Goal: Task Accomplishment & Management: Use online tool/utility

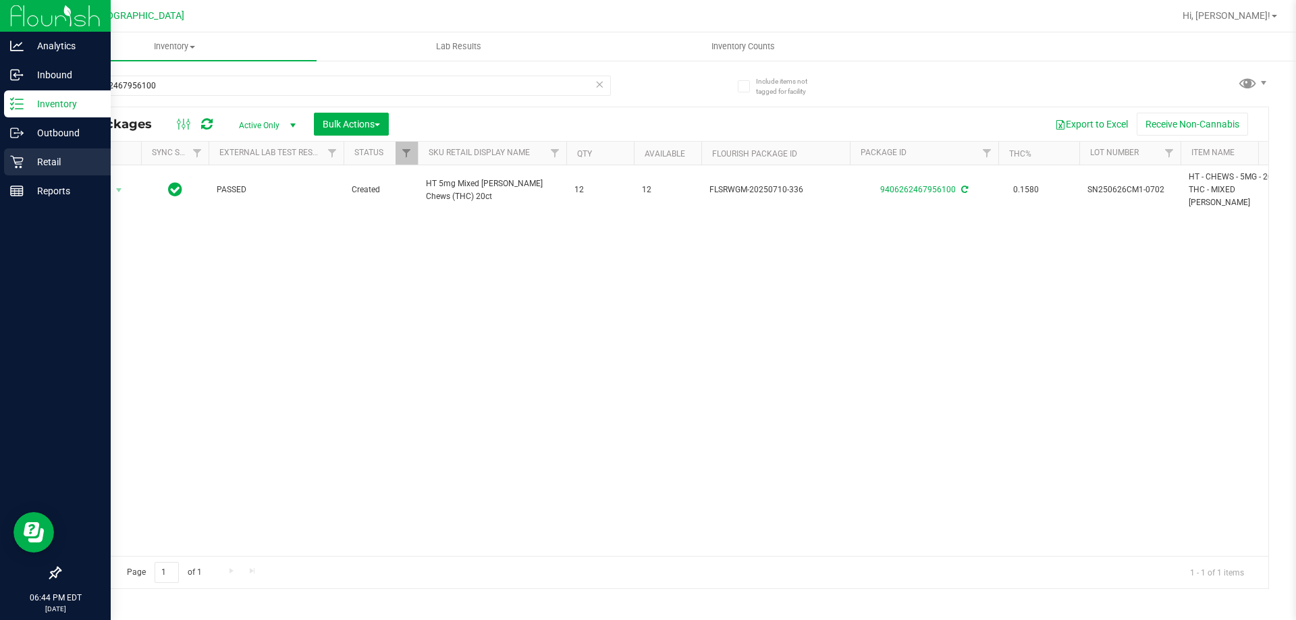
click at [24, 167] on p "Retail" at bounding box center [64, 162] width 81 height 16
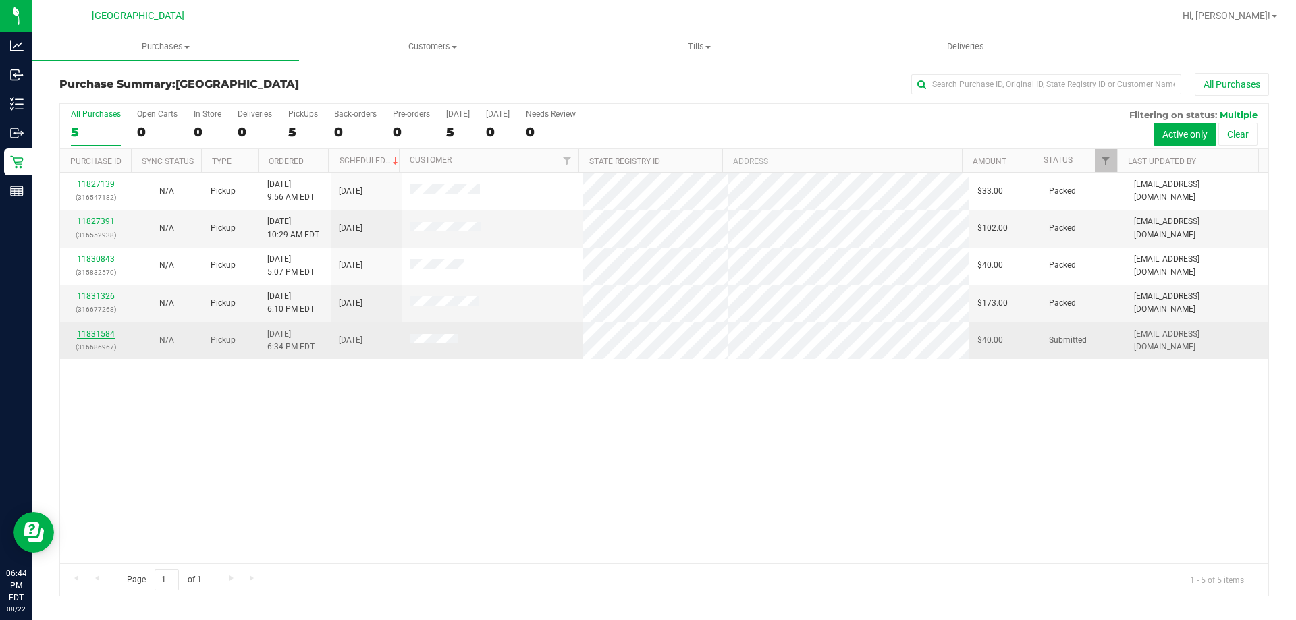
click at [112, 333] on link "11831584" at bounding box center [96, 333] width 38 height 9
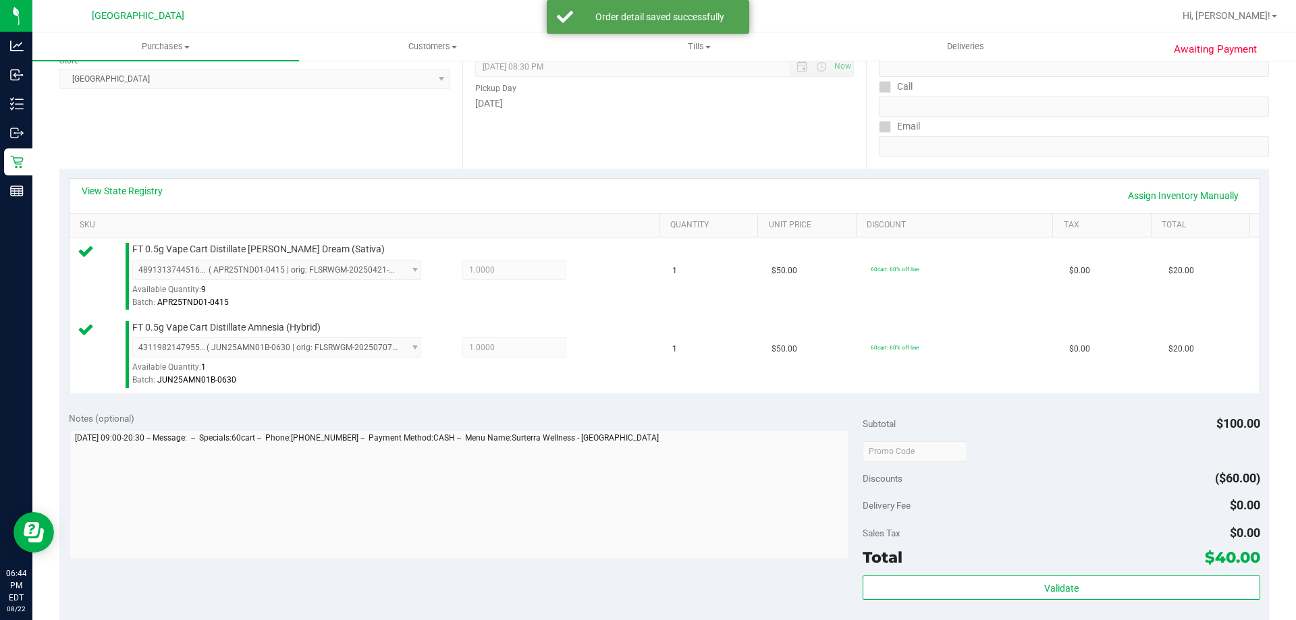
scroll to position [561, 0]
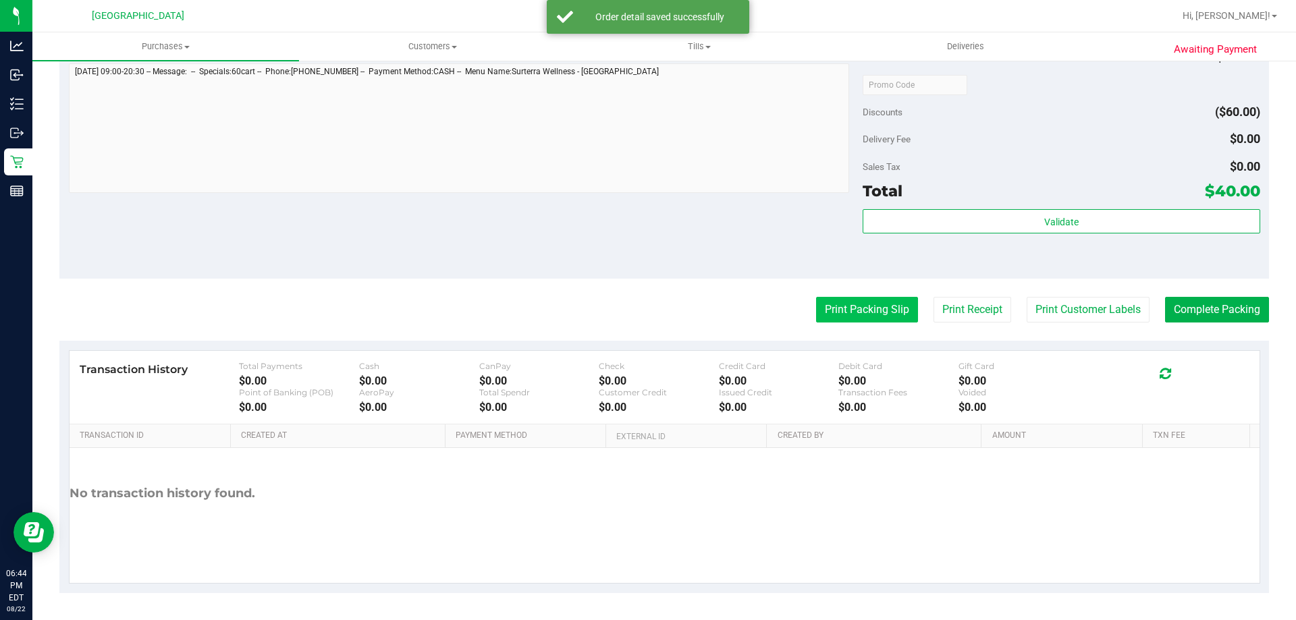
click at [889, 306] on button "Print Packing Slip" at bounding box center [867, 310] width 102 height 26
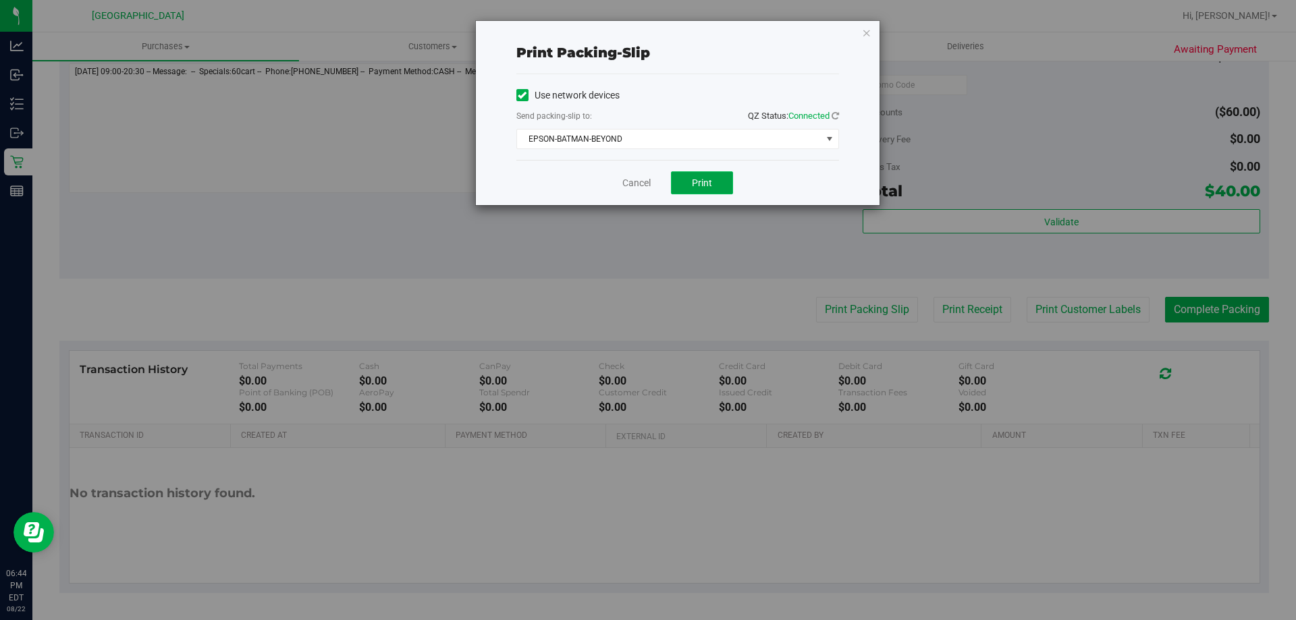
drag, startPoint x: 700, startPoint y: 182, endPoint x: 694, endPoint y: 175, distance: 10.0
click at [696, 240] on div "Print packing-slip Use network devices Send packing-slip to: QZ Status: Connect…" at bounding box center [653, 310] width 1306 height 620
click at [686, 142] on span "EPSON-BATMAN-BEYOND" at bounding box center [669, 139] width 304 height 19
drag, startPoint x: 412, startPoint y: 150, endPoint x: 557, endPoint y: 168, distance: 145.5
click at [420, 150] on div "Print packing-slip Use network devices Send packing-slip to: QZ Status: Connect…" at bounding box center [653, 310] width 1306 height 620
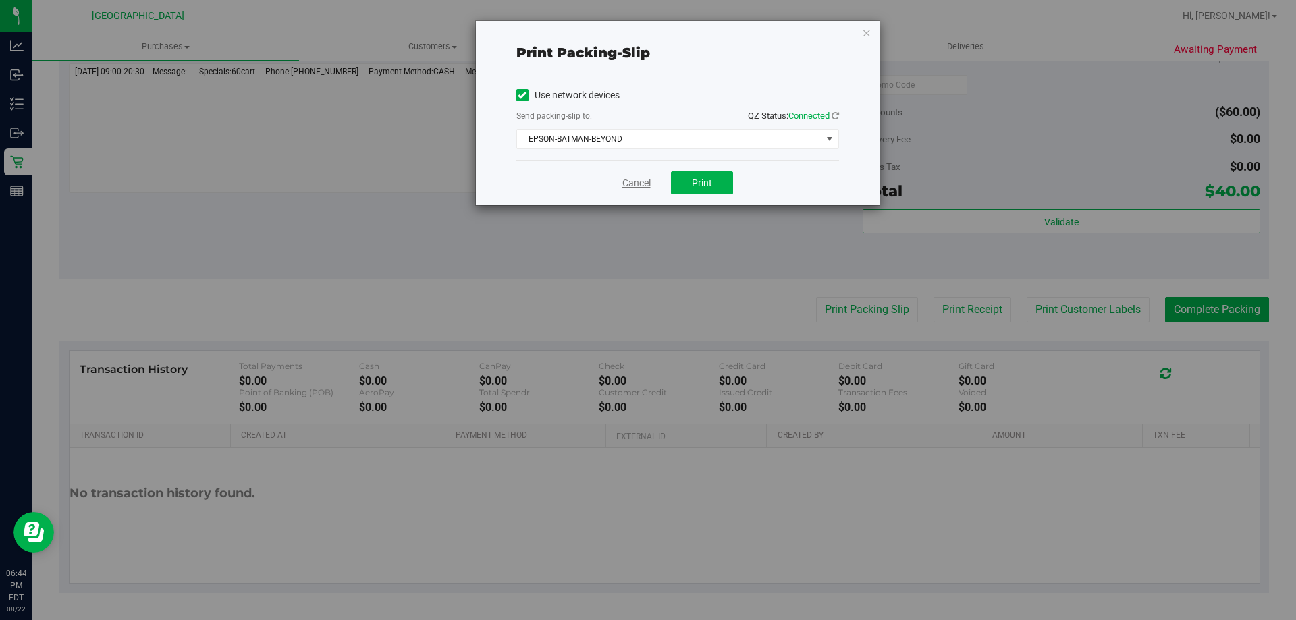
click at [632, 184] on link "Cancel" at bounding box center [636, 183] width 28 height 14
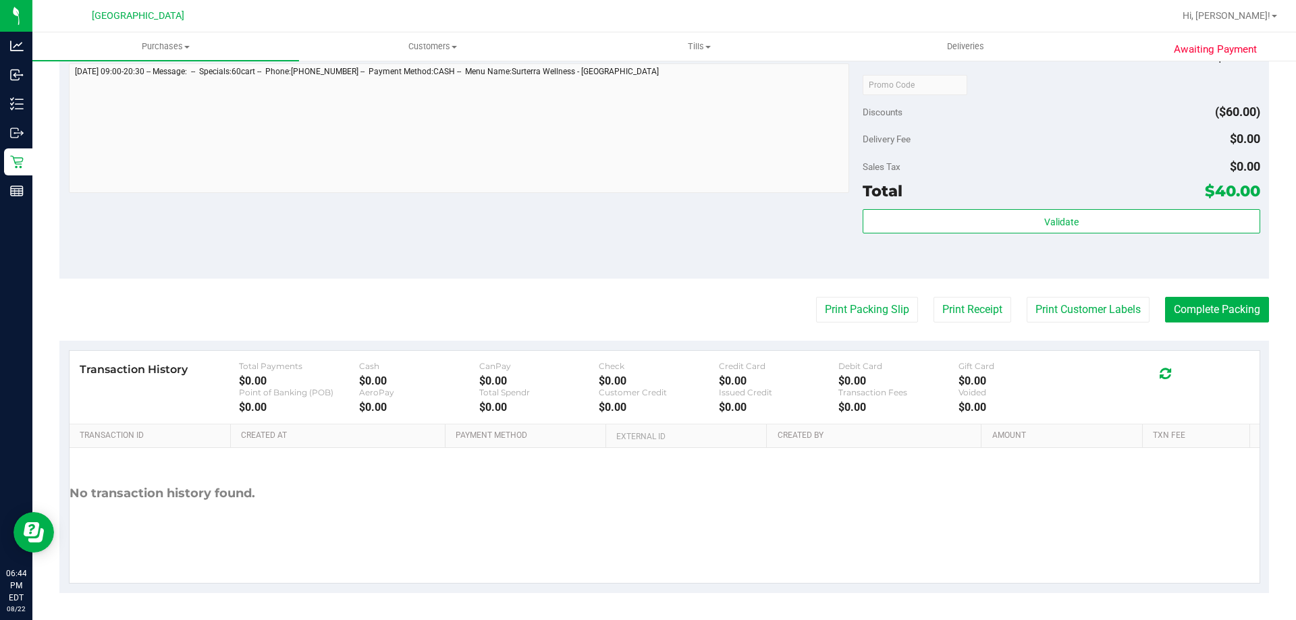
click at [1124, 233] on div "Validate" at bounding box center [1060, 222] width 397 height 26
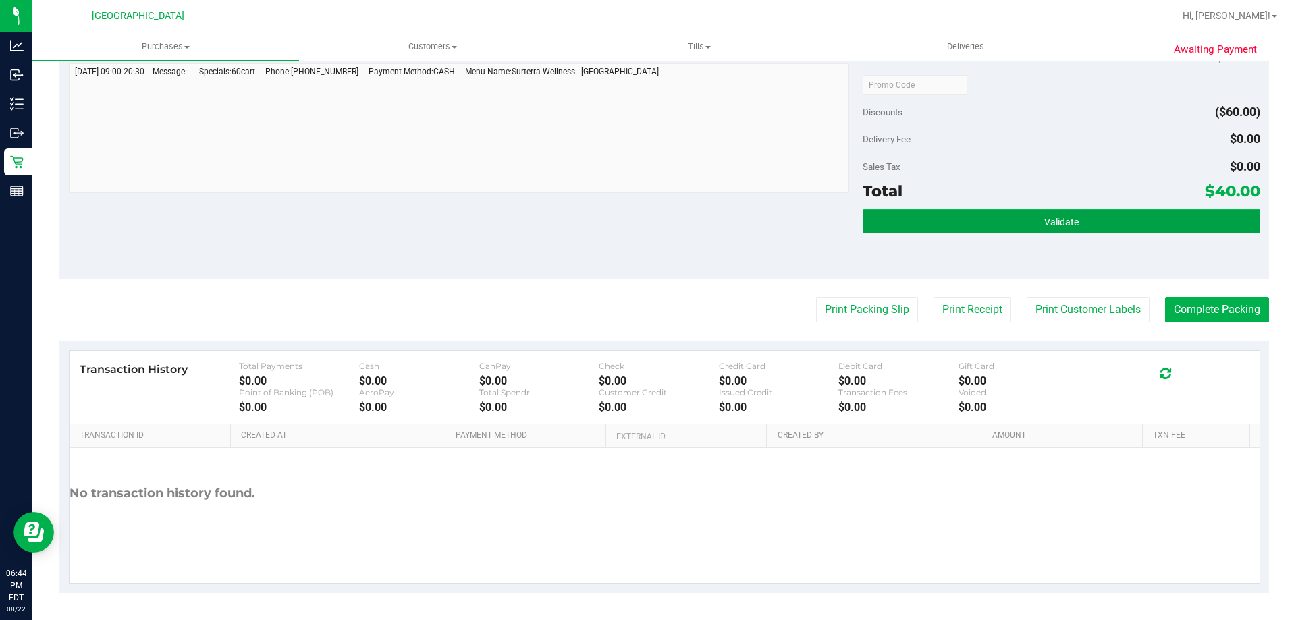
click at [1121, 229] on button "Validate" at bounding box center [1060, 221] width 397 height 24
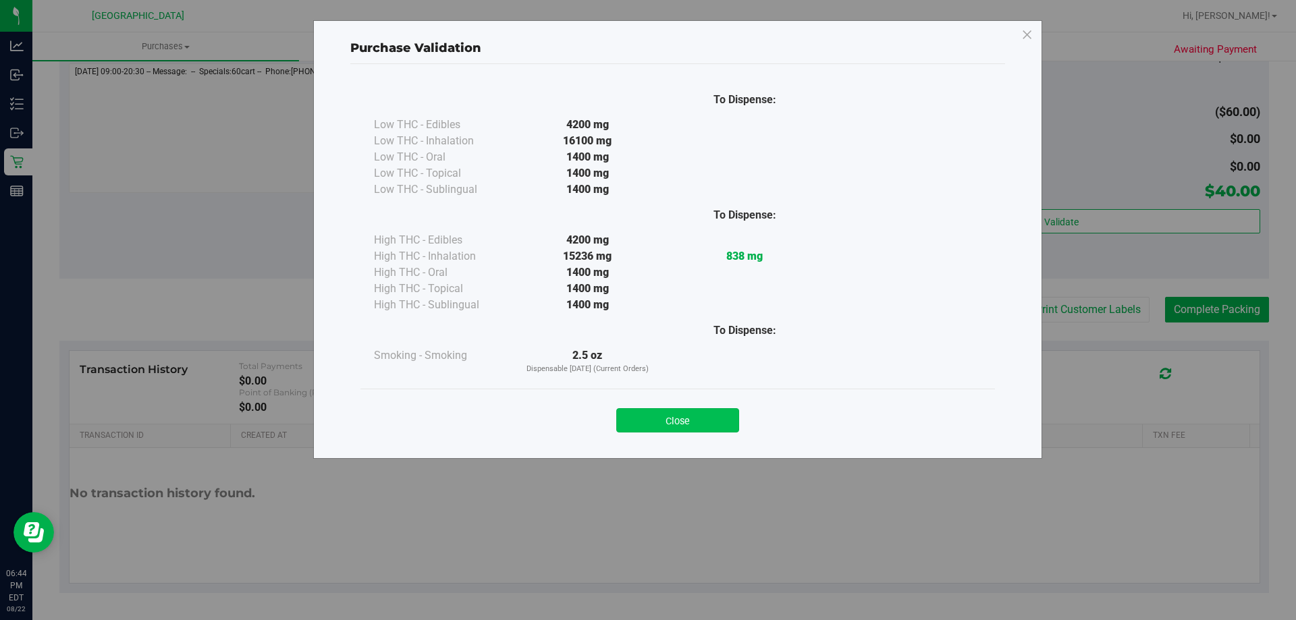
drag, startPoint x: 696, startPoint y: 420, endPoint x: 742, endPoint y: 420, distance: 45.9
click at [699, 420] on button "Close" at bounding box center [677, 420] width 123 height 24
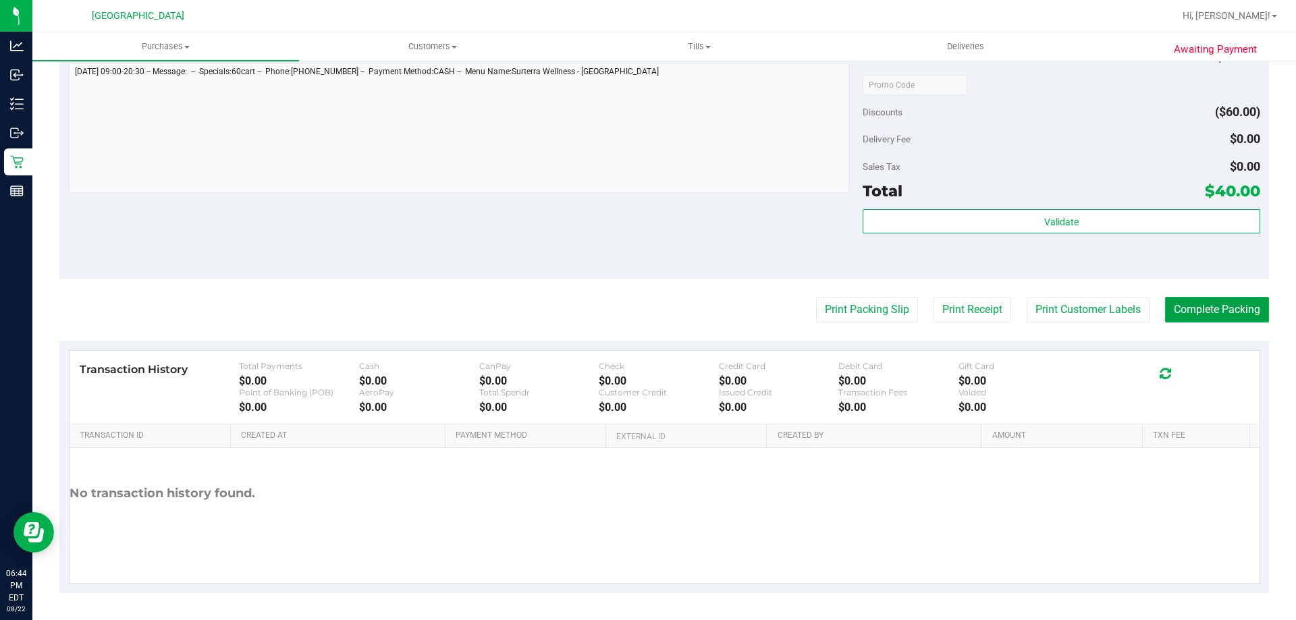
click at [1231, 309] on button "Complete Packing" at bounding box center [1217, 310] width 104 height 26
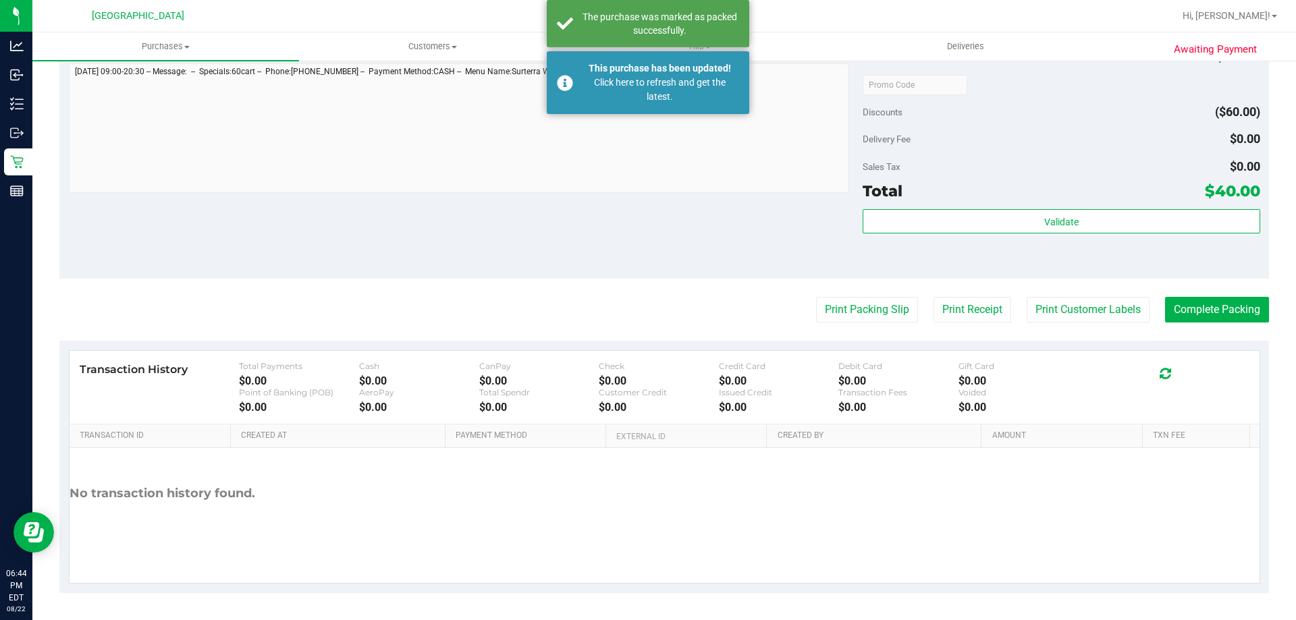
drag, startPoint x: 802, startPoint y: 284, endPoint x: 853, endPoint y: 238, distance: 68.3
click at [853, 238] on purchase-details "Back Edit Purchase Cancel Purchase View Profile # 11831584 BioTrack ID: - Submi…" at bounding box center [663, 52] width 1209 height 1082
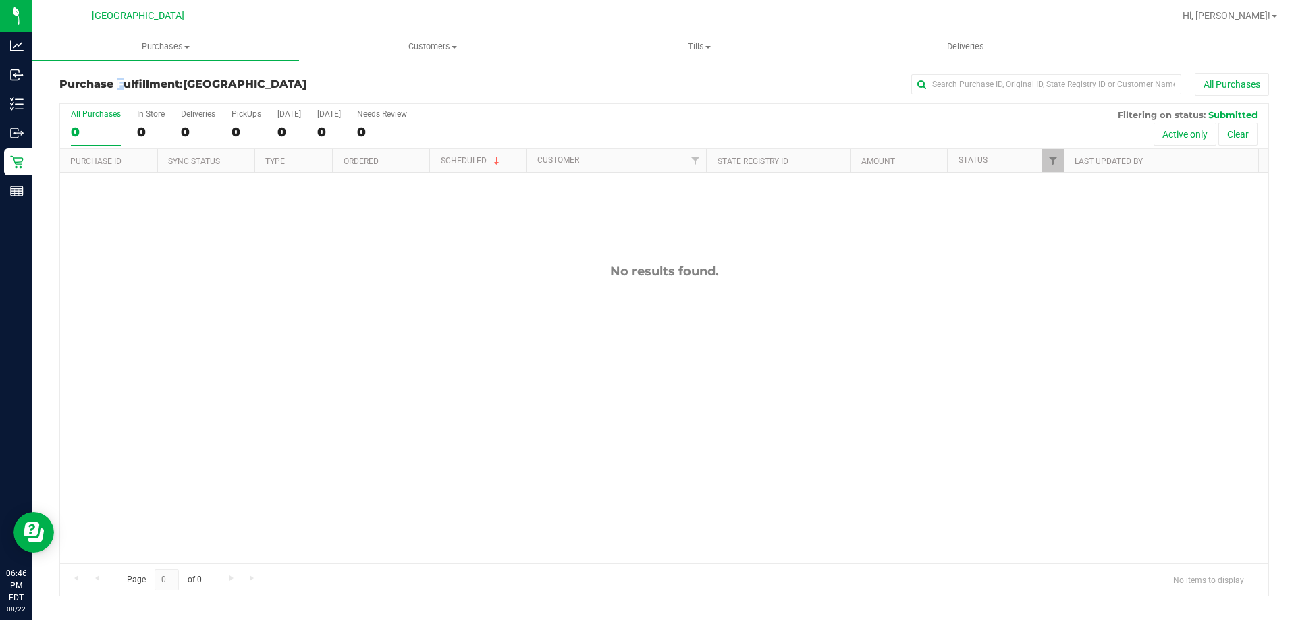
drag, startPoint x: 54, startPoint y: 84, endPoint x: 74, endPoint y: 82, distance: 20.3
click at [72, 82] on div "Purchase Fulfillment: North Palm Beach WC All Purchases All Purchases 0 In Stor…" at bounding box center [663, 334] width 1263 height 551
click at [74, 82] on h3 "Purchase Fulfillment: North Palm Beach WC" at bounding box center [260, 84] width 403 height 12
click at [86, 84] on h3 "Purchase Fulfillment: North Palm Beach WC" at bounding box center [260, 84] width 403 height 12
drag, startPoint x: 85, startPoint y: 14, endPoint x: 223, endPoint y: 5, distance: 138.6
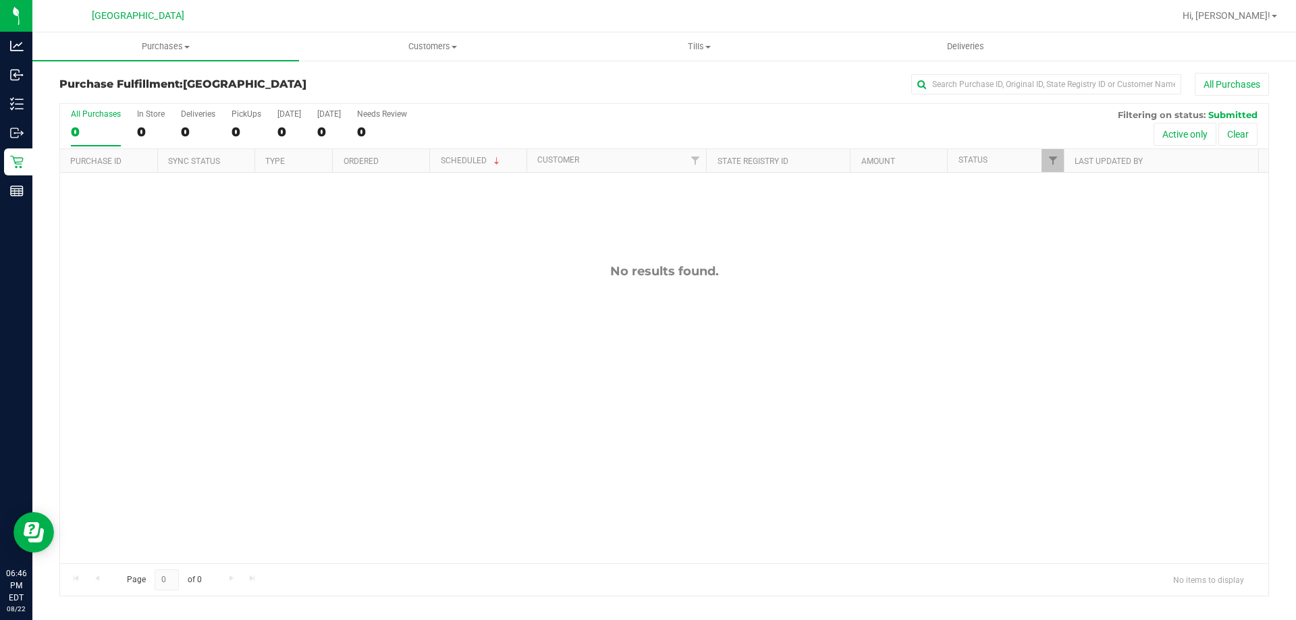
click at [223, 5] on div "[GEOGRAPHIC_DATA]" at bounding box center [137, 15] width 197 height 21
click at [221, 9] on div "[GEOGRAPHIC_DATA]" at bounding box center [137, 15] width 197 height 21
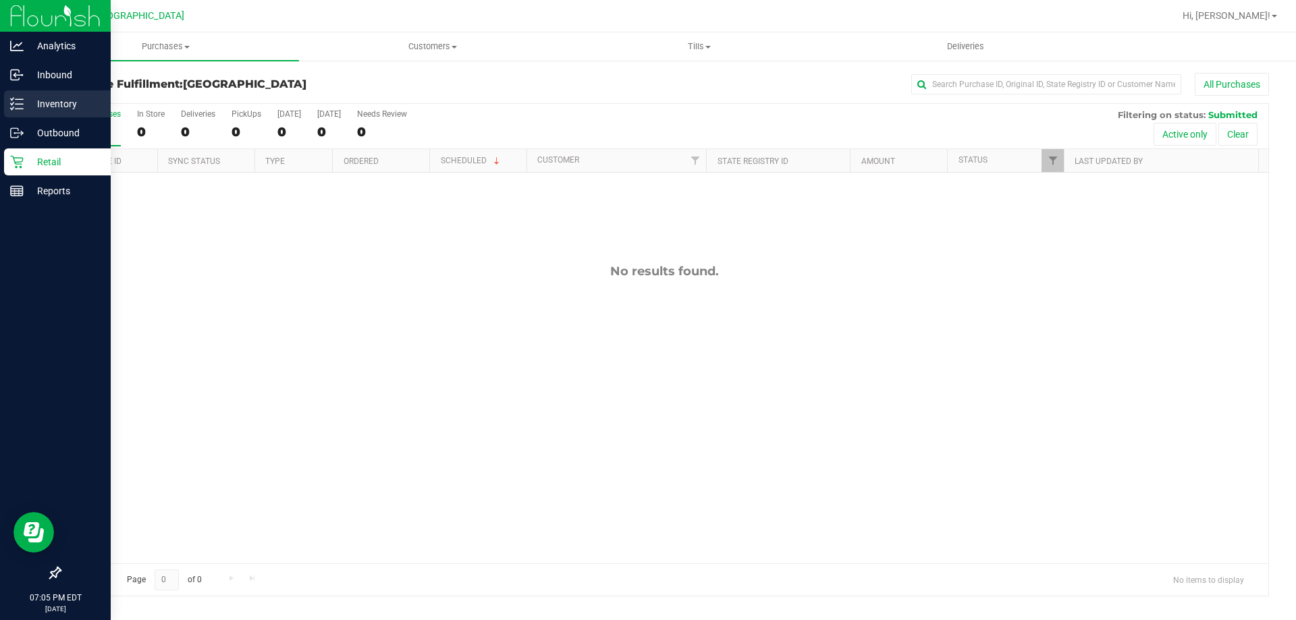
click at [63, 111] on p "Inventory" at bounding box center [64, 104] width 81 height 16
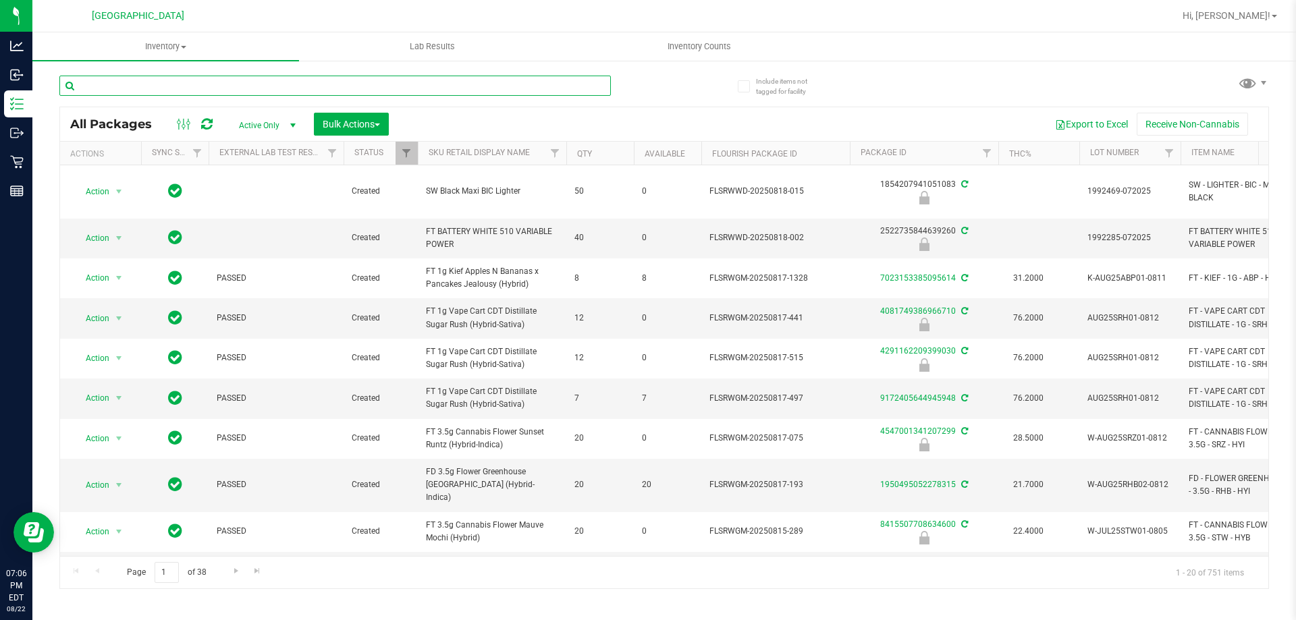
click at [242, 82] on input "text" at bounding box center [334, 86] width 551 height 20
type input "ccell"
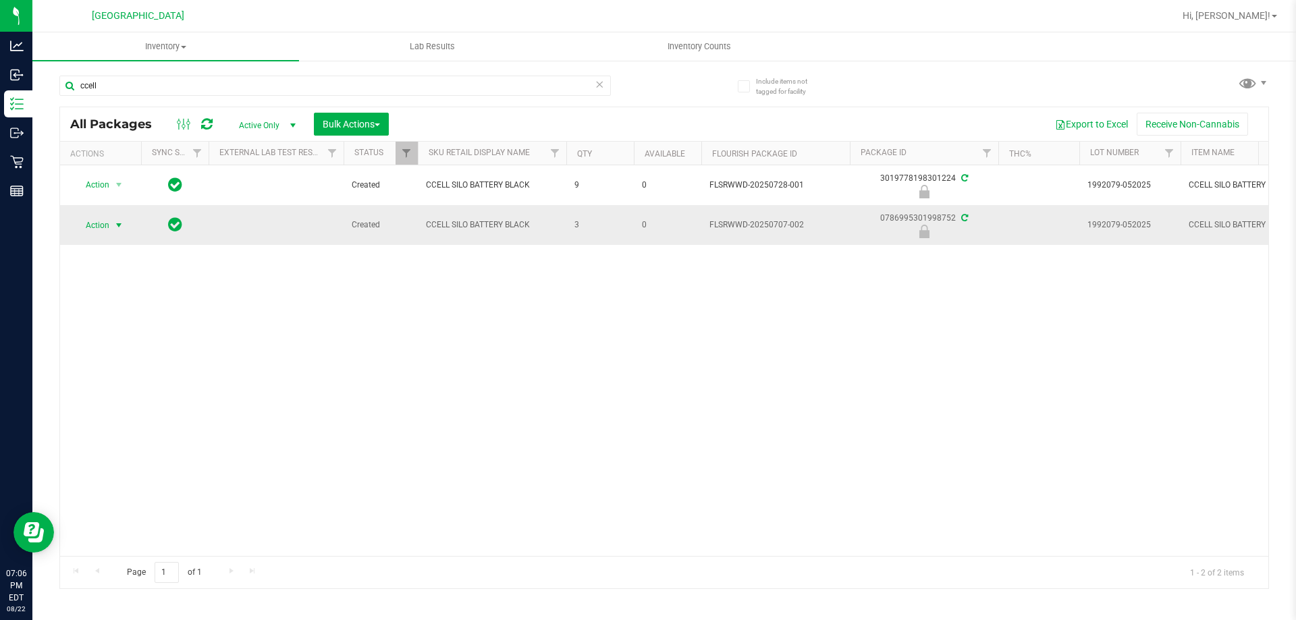
click at [105, 228] on span "Action" at bounding box center [92, 225] width 36 height 19
click at [130, 375] on li "Unlock package" at bounding box center [117, 385] width 86 height 20
click at [101, 225] on span "Action" at bounding box center [92, 225] width 36 height 19
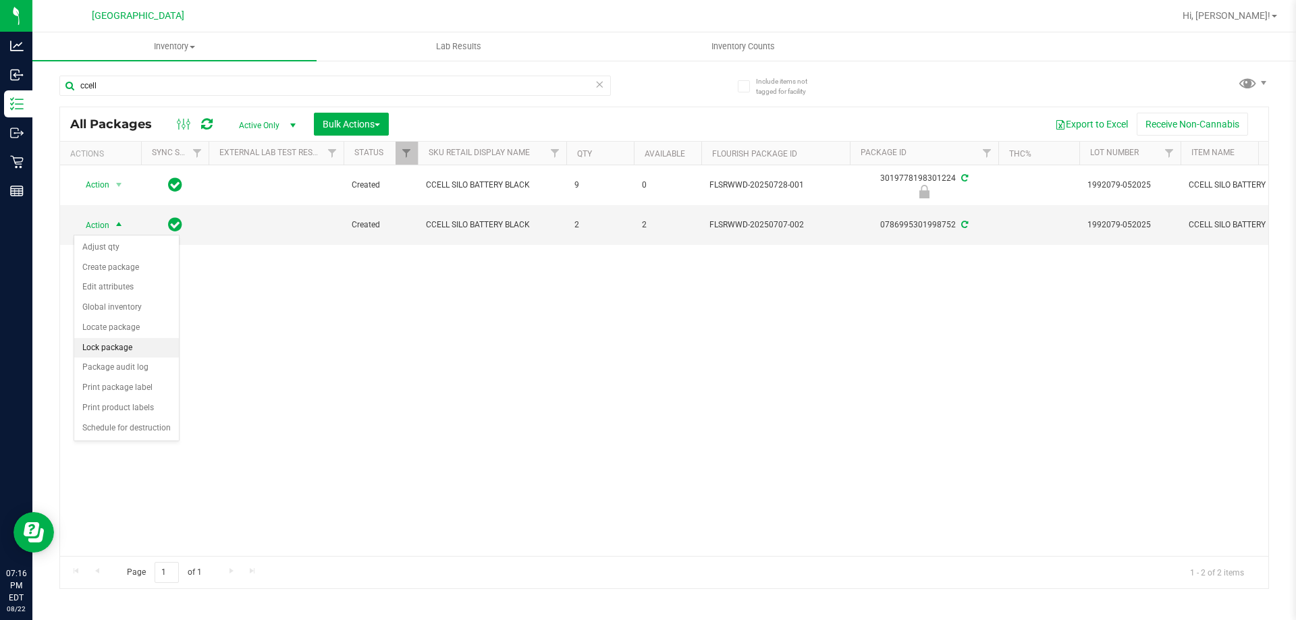
click at [132, 348] on li "Lock package" at bounding box center [126, 348] width 105 height 20
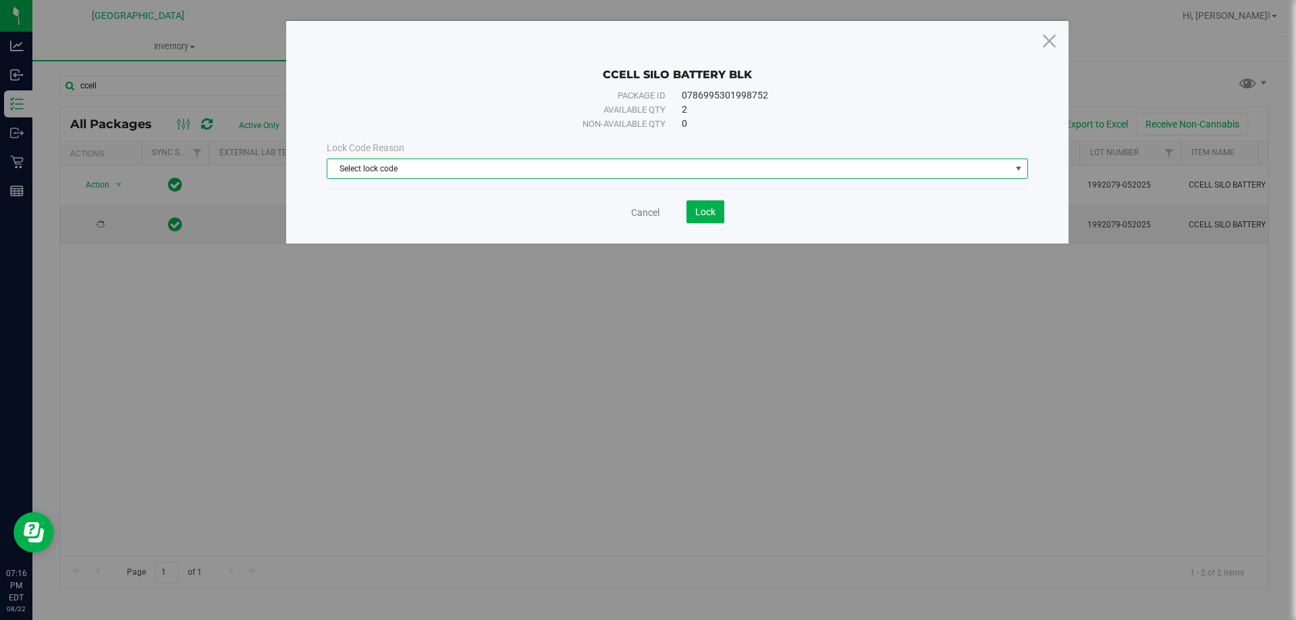
click at [583, 164] on span "Select lock code" at bounding box center [668, 168] width 683 height 19
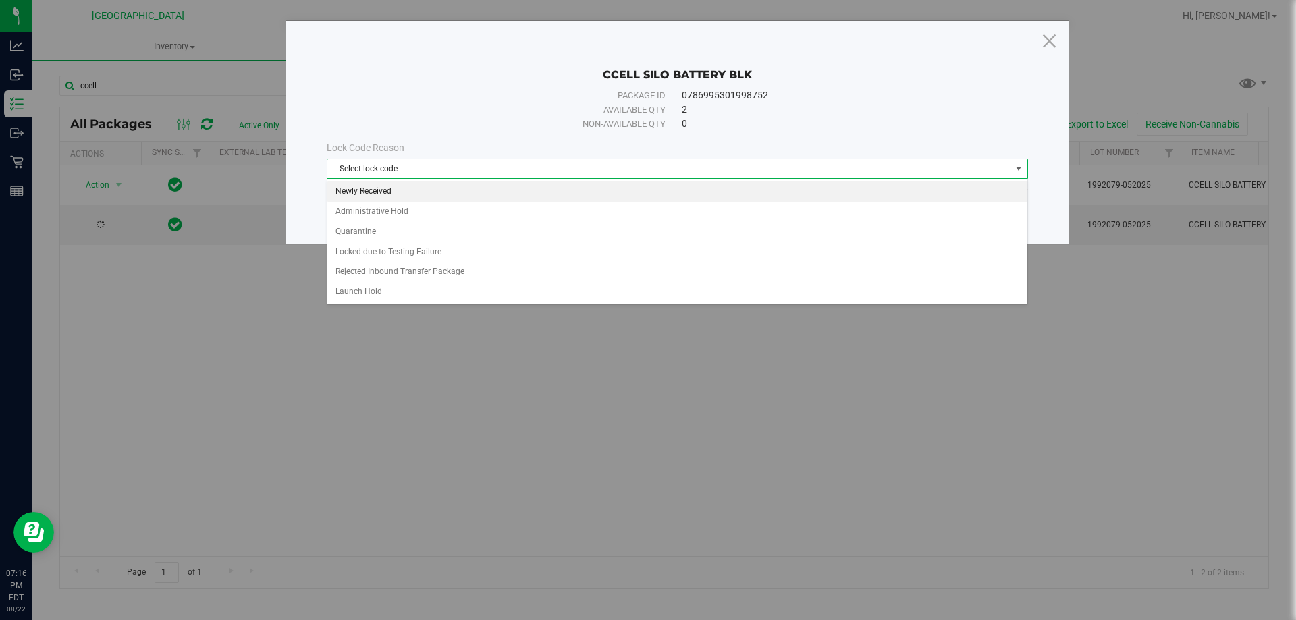
click at [534, 194] on li "Newly Received" at bounding box center [677, 192] width 700 height 20
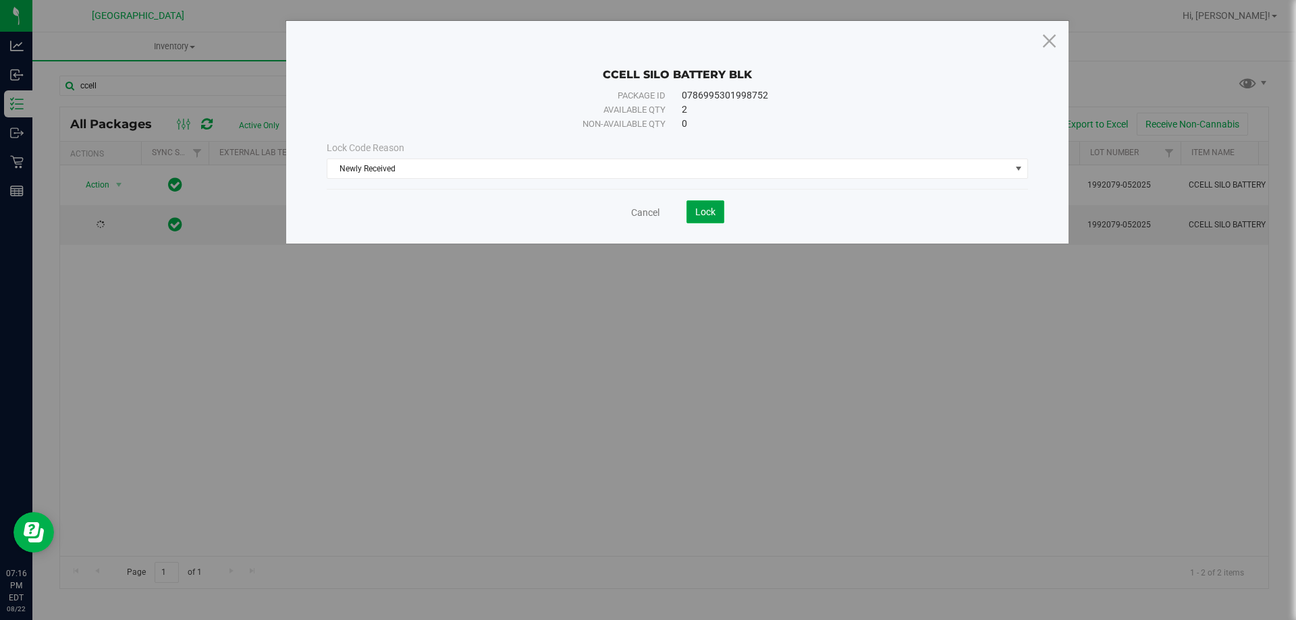
click at [694, 205] on button "Lock" at bounding box center [705, 211] width 38 height 23
